Goal: Task Accomplishment & Management: Complete application form

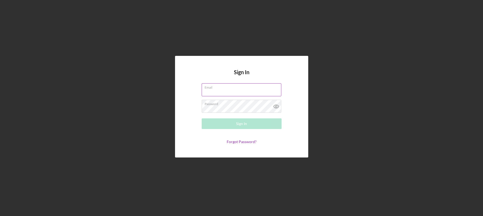
click at [205, 89] on label "Email" at bounding box center [243, 87] width 77 height 6
click at [205, 89] on input "Email" at bounding box center [242, 89] width 80 height 13
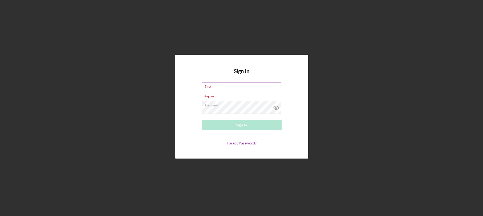
click at [219, 91] on input "Email" at bounding box center [242, 88] width 80 height 13
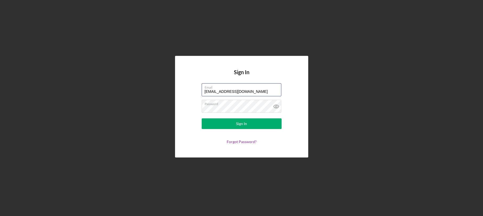
type input "[EMAIL_ADDRESS][DOMAIN_NAME]"
click at [194, 112] on form "Email [EMAIL_ADDRESS][DOMAIN_NAME] Password Sign In Forgot Password?" at bounding box center [241, 113] width 107 height 61
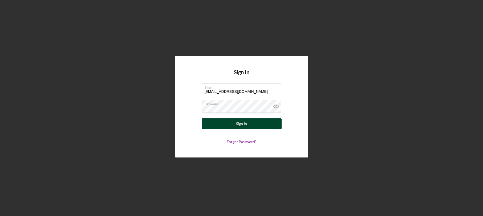
click at [236, 128] on div "Sign In" at bounding box center [241, 124] width 11 height 11
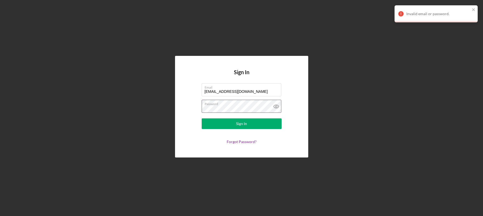
click at [276, 107] on icon at bounding box center [276, 107] width 2 height 2
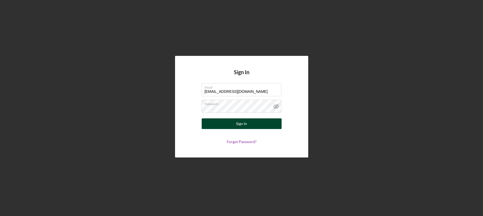
click at [243, 123] on div "Sign In" at bounding box center [241, 124] width 11 height 11
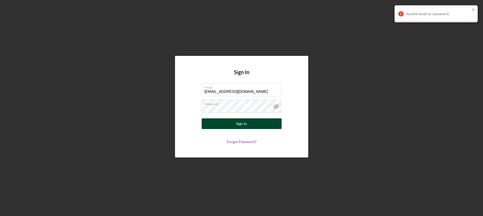
click at [247, 126] on button "Sign In" at bounding box center [242, 124] width 80 height 11
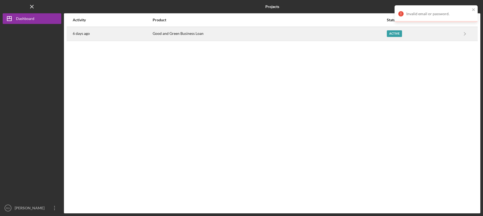
click at [187, 36] on div "Good and Green Business Loan" at bounding box center [269, 33] width 233 height 13
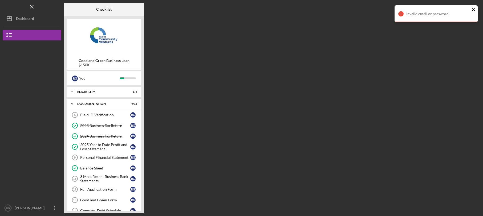
click at [474, 9] on icon "close" at bounding box center [473, 9] width 3 height 3
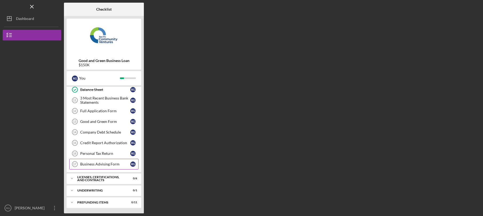
scroll to position [51, 0]
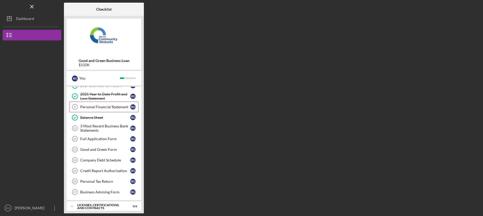
click at [120, 111] on link "Personal Financial Statement 9 Personal Financial Statement R G" at bounding box center [103, 107] width 69 height 11
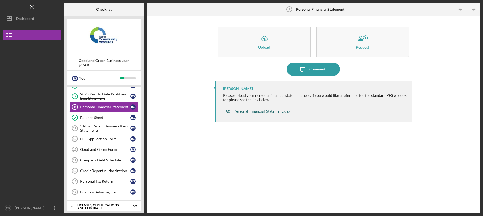
click at [255, 113] on div "Personal-Financial-Statement.xlsx" at bounding box center [262, 111] width 56 height 4
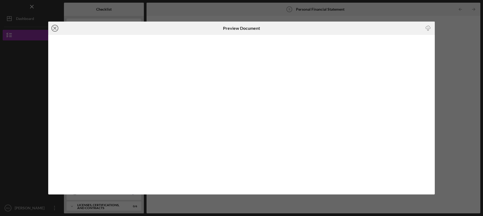
click at [52, 30] on icon "Icon/Close" at bounding box center [54, 28] width 13 height 13
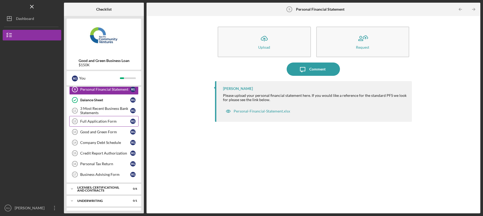
scroll to position [76, 0]
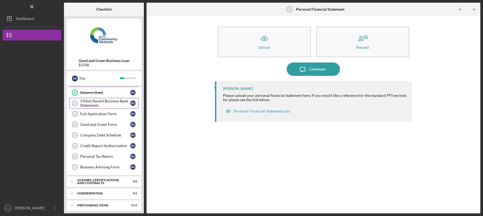
click at [113, 106] on div "3 Most Recent Business Bank Statements" at bounding box center [105, 103] width 50 height 9
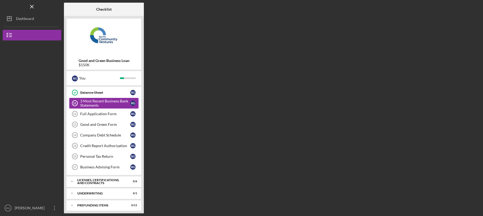
scroll to position [75, 0]
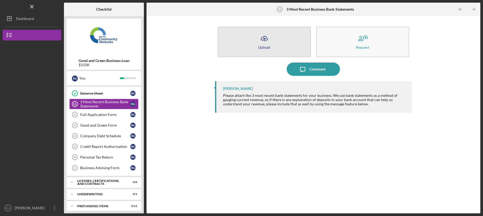
click at [270, 49] on button "Icon/Upload Upload" at bounding box center [264, 42] width 93 height 31
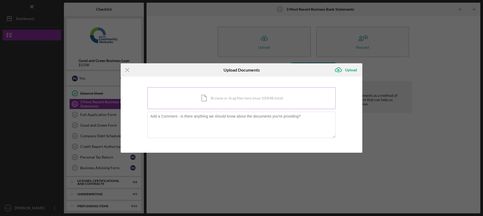
click at [216, 97] on div "Icon/Document Browse or drag files here (max 100MB total) Tap to choose files o…" at bounding box center [241, 98] width 188 height 22
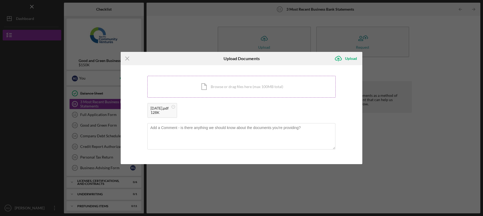
click at [205, 86] on div "Icon/Document Browse or drag files here (max 100MB total) Tap to choose files o…" at bounding box center [241, 87] width 188 height 22
click at [207, 91] on div "Icon/Document Browse or drag files here (max 100MB total) Tap to choose files o…" at bounding box center [241, 87] width 188 height 22
click at [349, 59] on div "Upload" at bounding box center [351, 58] width 12 height 11
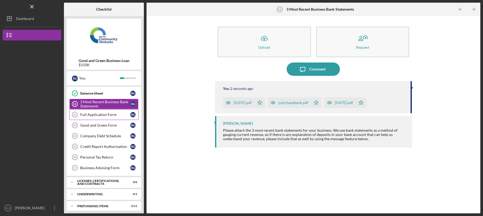
scroll to position [79, 0]
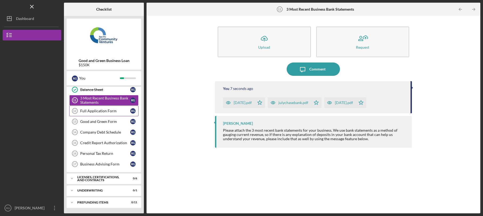
click at [112, 111] on div "Full Application Form" at bounding box center [105, 111] width 50 height 4
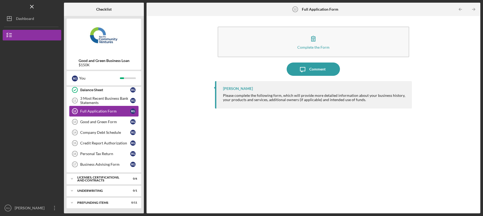
scroll to position [79, 0]
click at [116, 97] on div "3 Most Recent Business Bank Statements" at bounding box center [105, 100] width 50 height 9
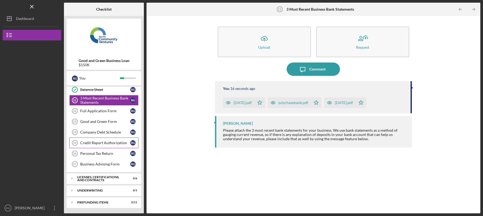
click at [105, 142] on div "Credit Report Authorization" at bounding box center [105, 143] width 50 height 4
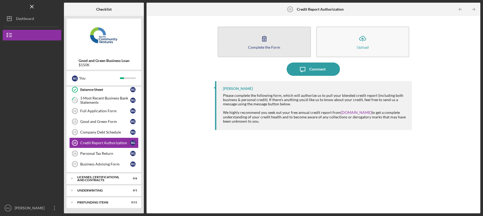
click at [264, 51] on button "Complete the Form Form" at bounding box center [264, 42] width 93 height 31
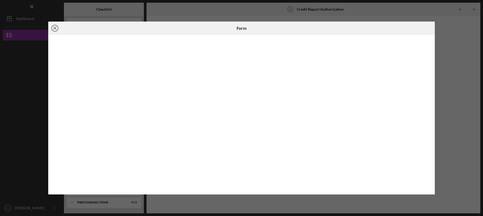
click at [55, 30] on icon "Icon/Close" at bounding box center [54, 28] width 13 height 13
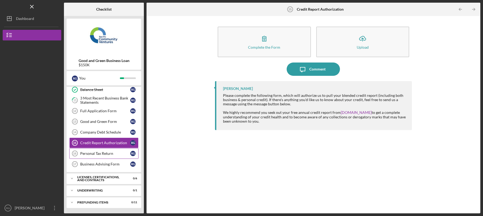
click at [96, 153] on div "Personal Tax Return" at bounding box center [105, 154] width 50 height 4
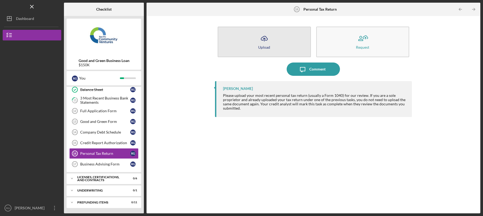
click at [285, 52] on button "Icon/Upload Upload" at bounding box center [264, 42] width 93 height 31
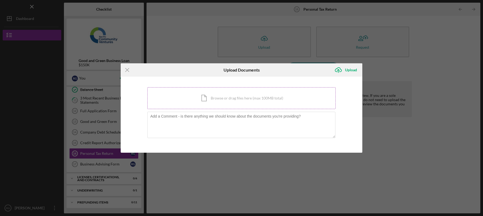
click at [188, 104] on div "Icon/Document Browse or drag files here (max 100MB total) Tap to choose files o…" at bounding box center [241, 98] width 188 height 22
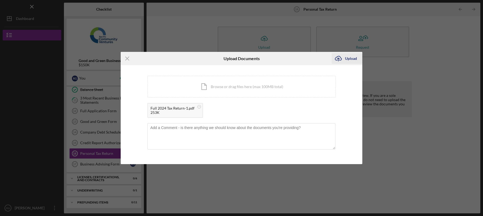
click at [349, 60] on div "Upload" at bounding box center [351, 58] width 12 height 11
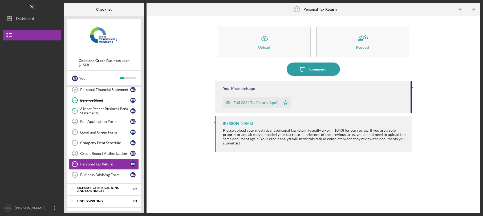
scroll to position [63, 0]
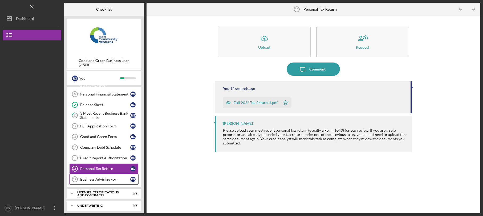
click at [102, 179] on div "Business Advising Form" at bounding box center [105, 179] width 50 height 4
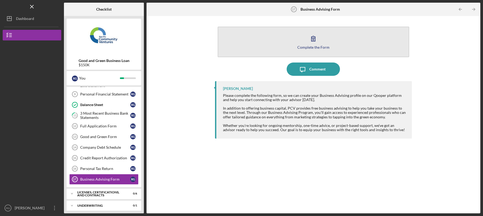
click at [311, 45] on div "Complete the Form" at bounding box center [313, 47] width 32 height 4
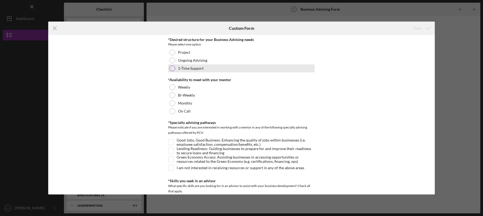
click at [171, 70] on div at bounding box center [172, 69] width 6 height 6
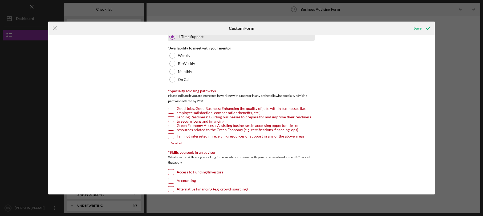
scroll to position [33, 0]
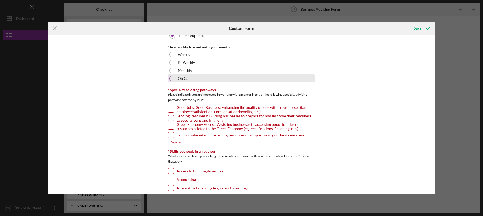
click at [169, 79] on div at bounding box center [172, 79] width 6 height 6
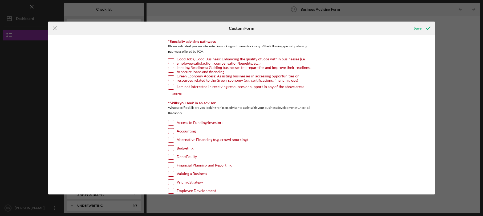
scroll to position [82, 0]
click at [169, 78] on input "Green Economy Access: Assisting businesses in accessing opportunities or resour…" at bounding box center [170, 77] width 5 height 5
checkbox input "true"
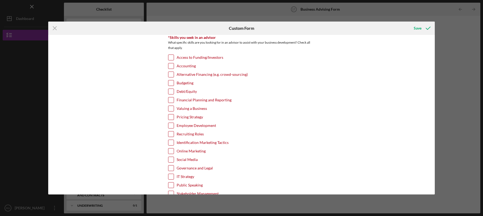
scroll to position [144, 0]
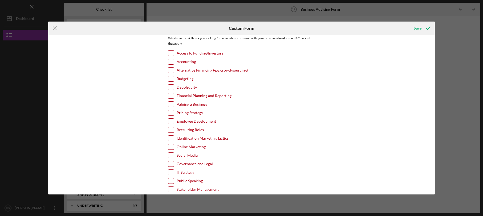
click at [168, 56] on div "Access to Funding/Investors" at bounding box center [241, 54] width 146 height 9
click at [171, 53] on input "Access to Funding/Investors" at bounding box center [170, 52] width 5 height 5
checkbox input "true"
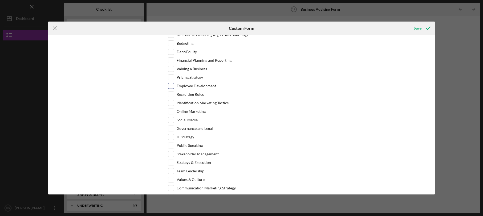
scroll to position [174, 0]
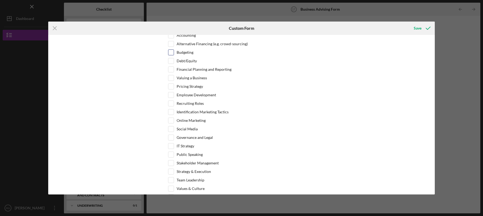
click at [170, 52] on input "Budgeting" at bounding box center [170, 52] width 5 height 5
checkbox input "true"
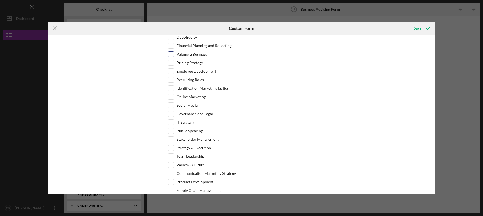
scroll to position [207, 0]
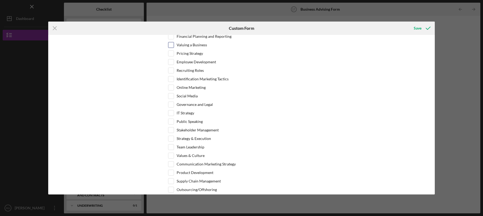
click at [169, 45] on input "Valuing a Business" at bounding box center [170, 44] width 5 height 5
checkbox input "true"
click at [169, 52] on input "Pricing Strategy" at bounding box center [170, 53] width 5 height 5
checkbox input "true"
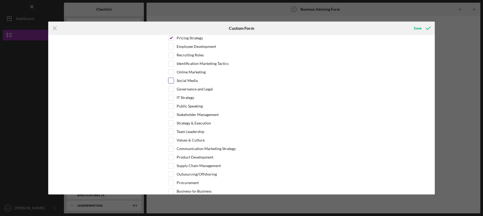
scroll to position [233, 0]
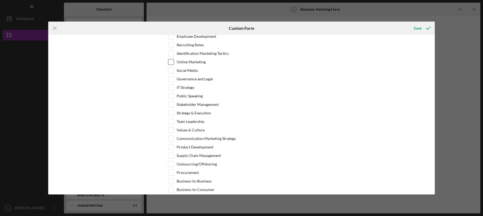
click at [168, 61] on input "Online Marketing" at bounding box center [170, 61] width 5 height 5
checkbox input "true"
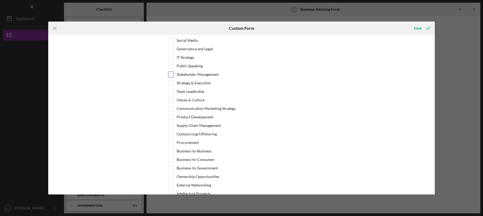
scroll to position [263, 0]
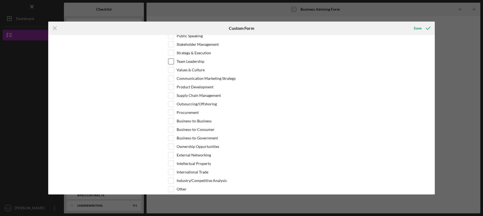
click at [170, 61] on input "Team Leadership" at bounding box center [170, 61] width 5 height 5
checkbox input "true"
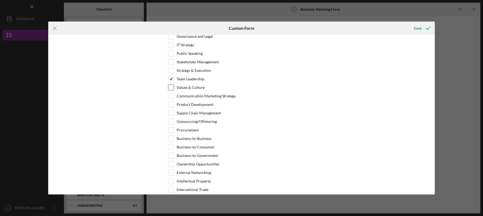
scroll to position [274, 0]
click at [168, 73] on input "Strategy & Execution" at bounding box center [170, 71] width 5 height 5
checkbox input "true"
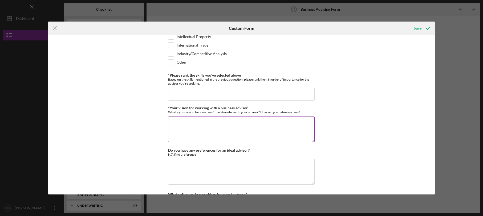
scroll to position [420, 0]
click at [187, 92] on input "*Please rank the skills you've selected above" at bounding box center [241, 94] width 146 height 13
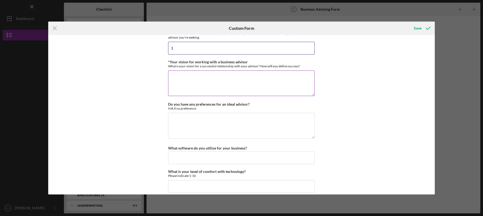
scroll to position [471, 0]
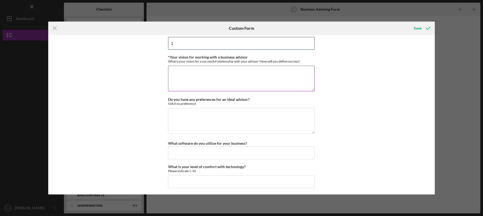
type input "1"
click at [195, 74] on textarea "*Your vision for working with a business advisor" at bounding box center [241, 79] width 146 height 26
type textarea "Success would be if we are able to create jobs."
click at [210, 115] on textarea "Do you have any preferences for an ideal advisor?" at bounding box center [241, 121] width 146 height 26
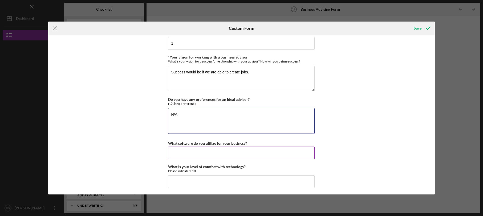
type textarea "N/A"
click at [264, 147] on input "What software do you utilize for your business?" at bounding box center [241, 153] width 146 height 13
type input "Quickbooks"
click at [278, 183] on input "What is your level of comfort with technology?" at bounding box center [241, 181] width 146 height 13
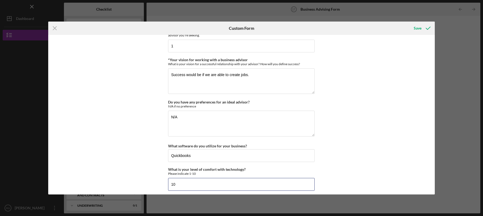
scroll to position [471, 0]
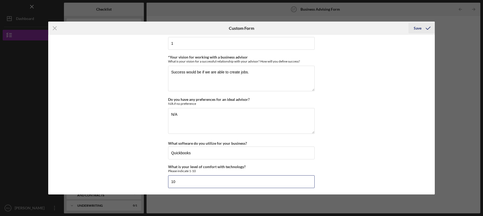
type input "10"
click at [415, 28] on div "Save" at bounding box center [418, 28] width 8 height 11
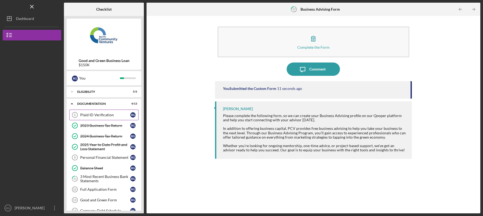
click at [103, 115] on div "Plaid ID Verification" at bounding box center [105, 115] width 50 height 4
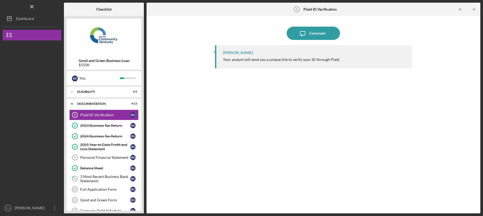
click at [272, 61] on div "Your analyst will send you a unique link to verify your ID through Plaid." at bounding box center [281, 60] width 117 height 4
click at [110, 114] on div "Plaid ID Verification" at bounding box center [105, 115] width 50 height 4
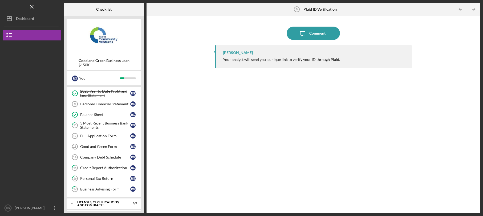
scroll to position [79, 0]
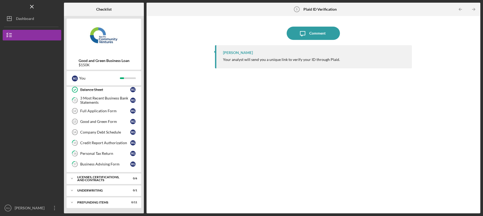
click at [86, 178] on div "Licenses, Certifications, and Contracts" at bounding box center [100, 179] width 47 height 6
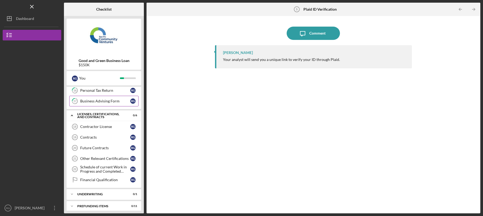
scroll to position [145, 0]
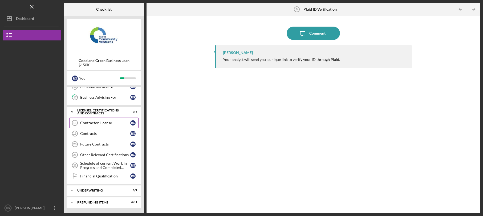
click at [104, 125] on div "Contractor License" at bounding box center [105, 123] width 50 height 4
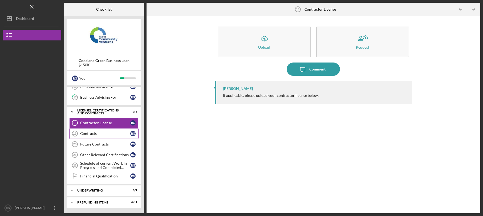
click at [103, 133] on div "Contracts" at bounding box center [105, 134] width 50 height 4
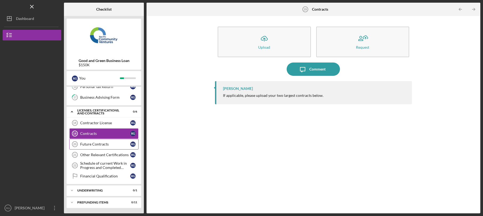
click at [101, 142] on link "Future Contracts 20 Future Contracts R G" at bounding box center [103, 144] width 69 height 11
